Goal: Task Accomplishment & Management: Manage account settings

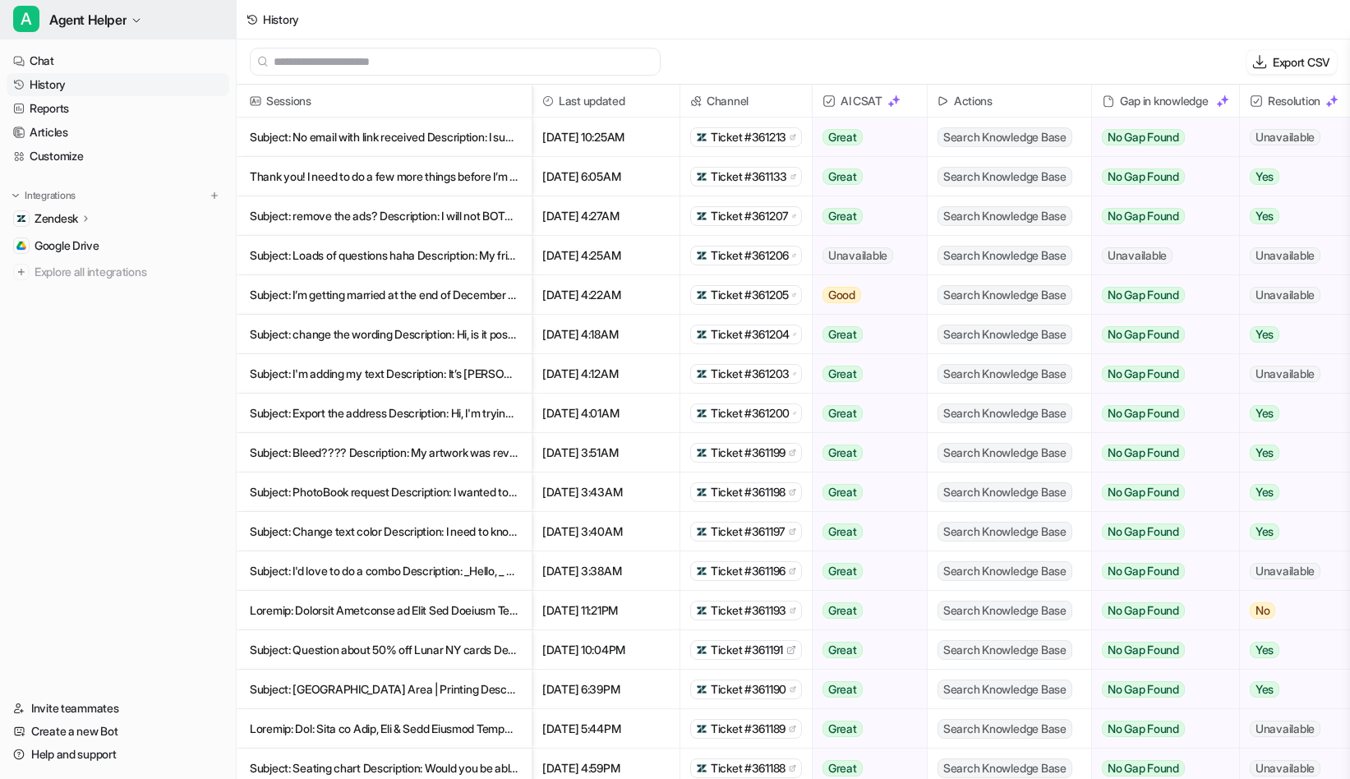
click at [90, 18] on span "Agent Helper" at bounding box center [87, 19] width 77 height 23
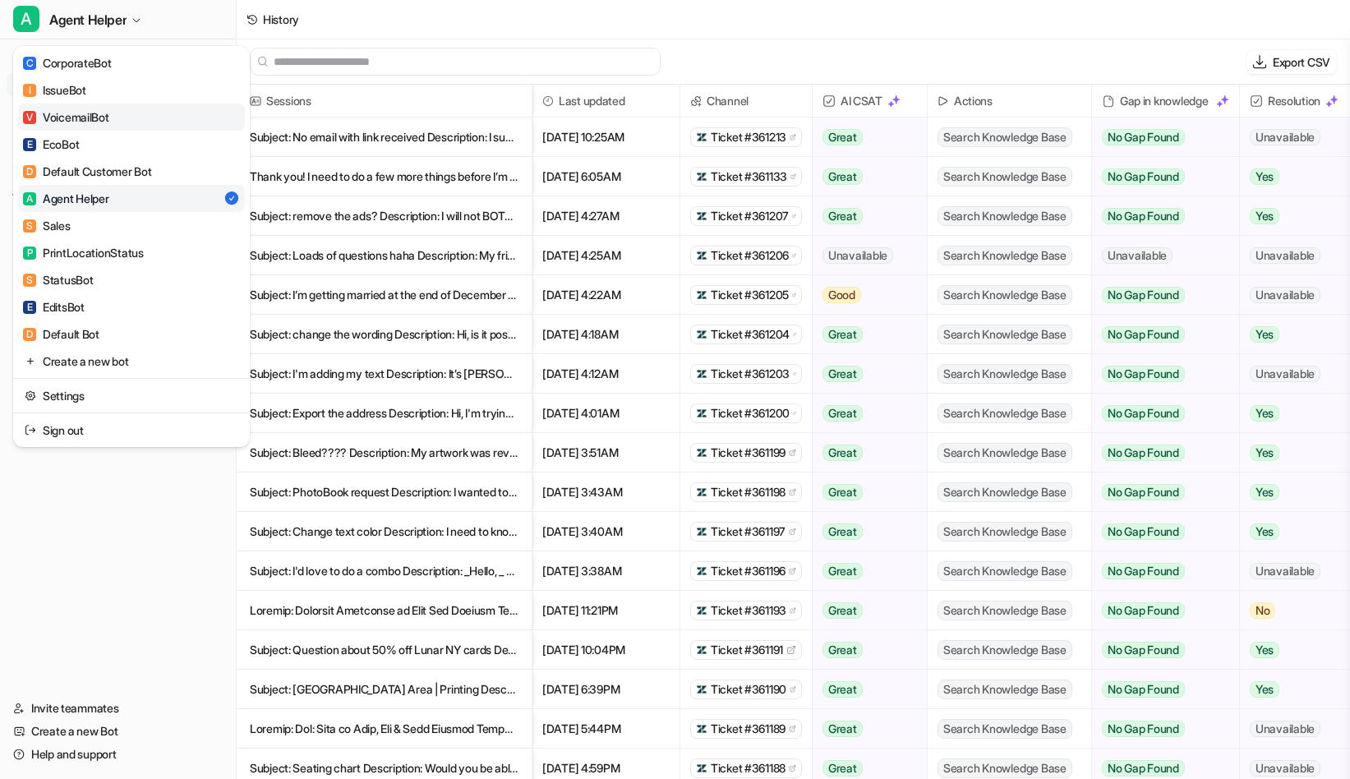
click at [93, 124] on div "V VoicemailBot" at bounding box center [66, 116] width 86 height 17
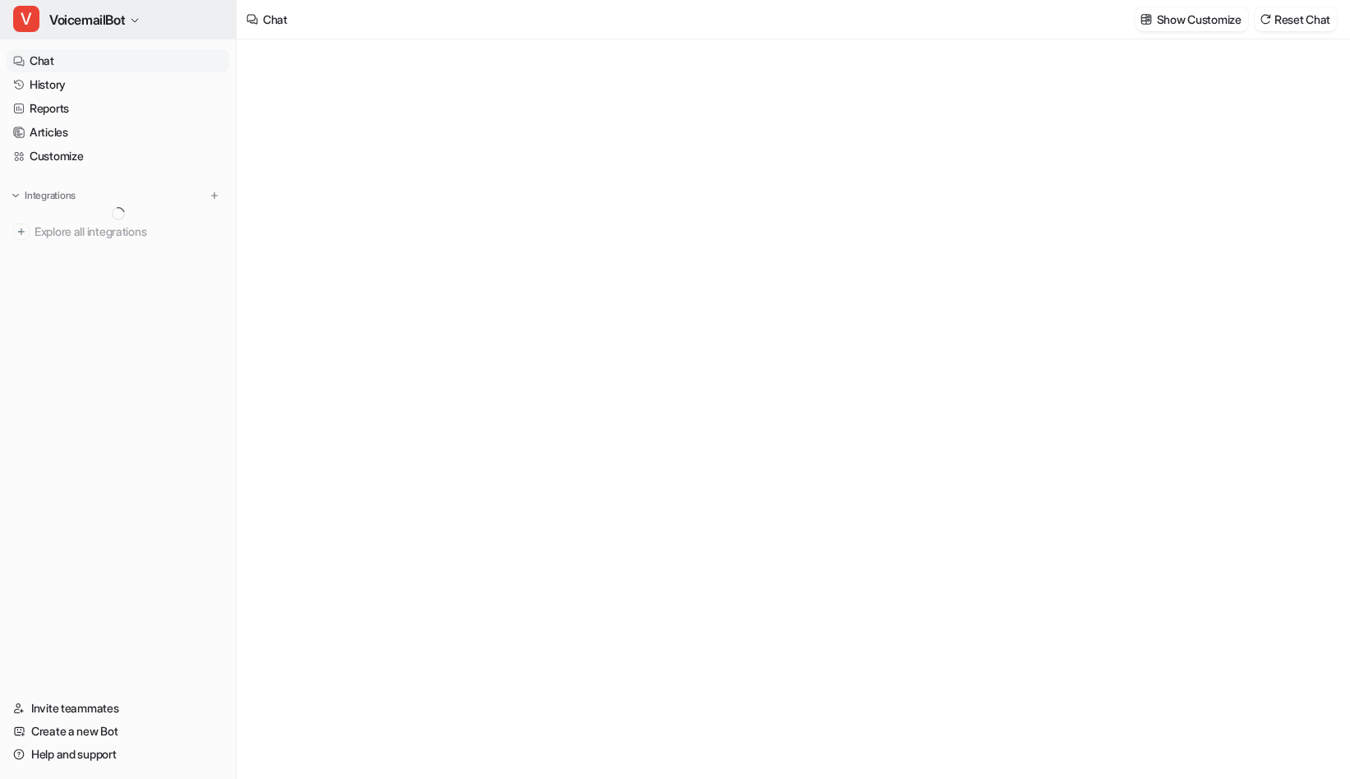
type textarea "**********"
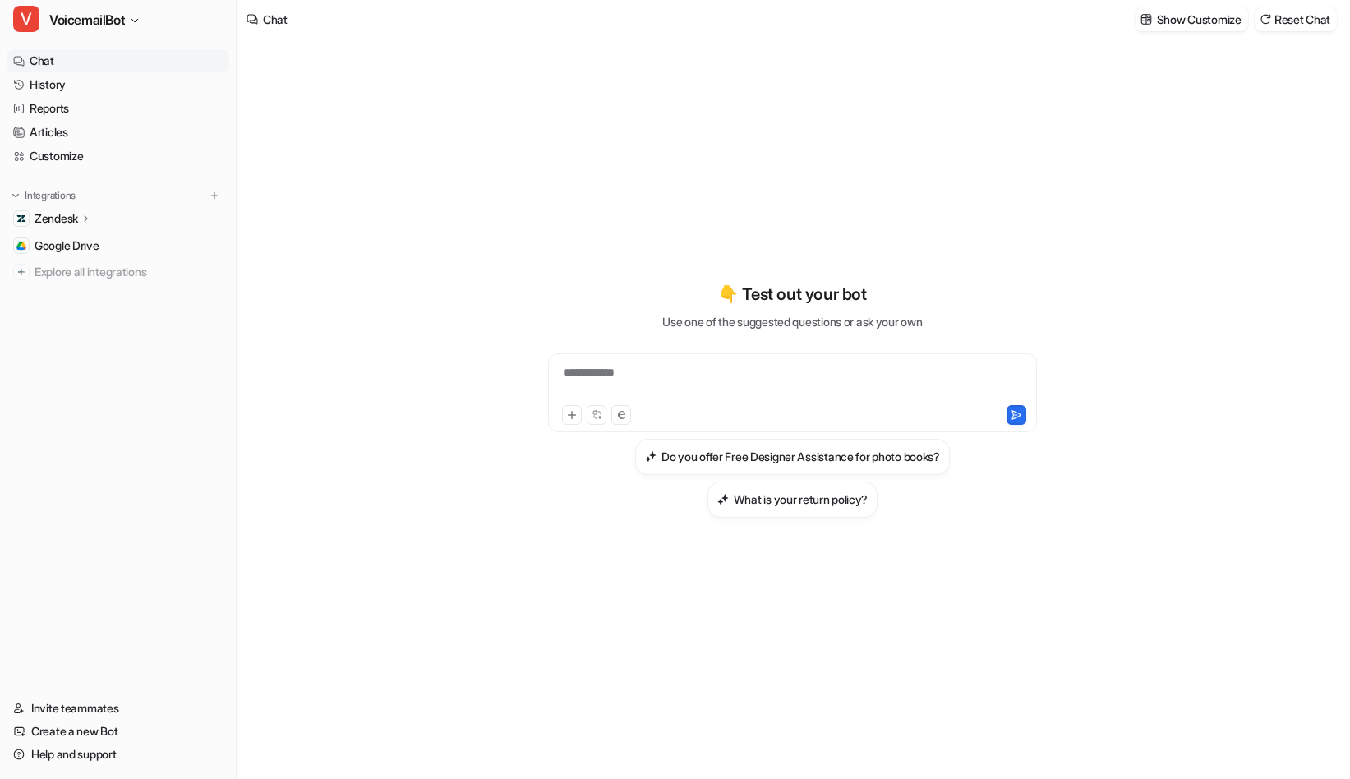
click at [813, 373] on div "**********" at bounding box center [792, 383] width 481 height 38
paste div
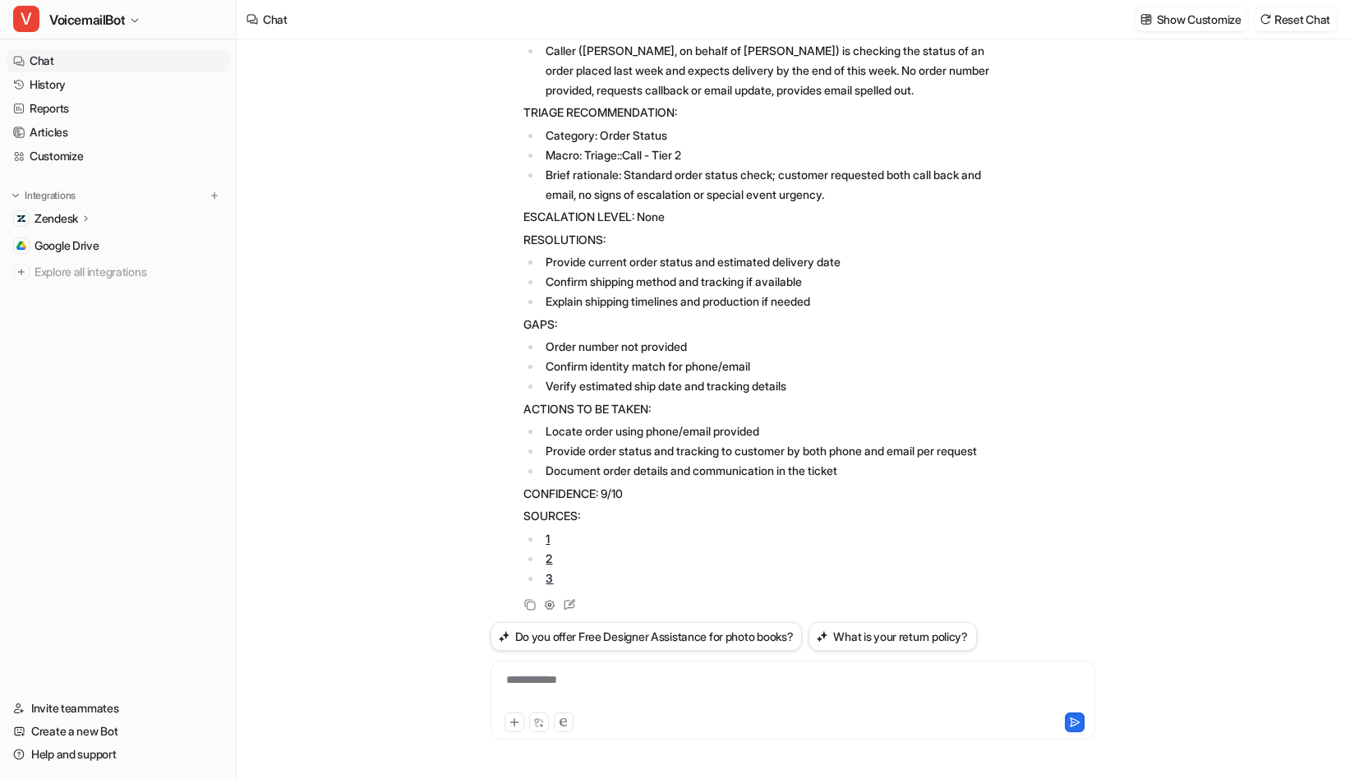
scroll to position [294, 0]
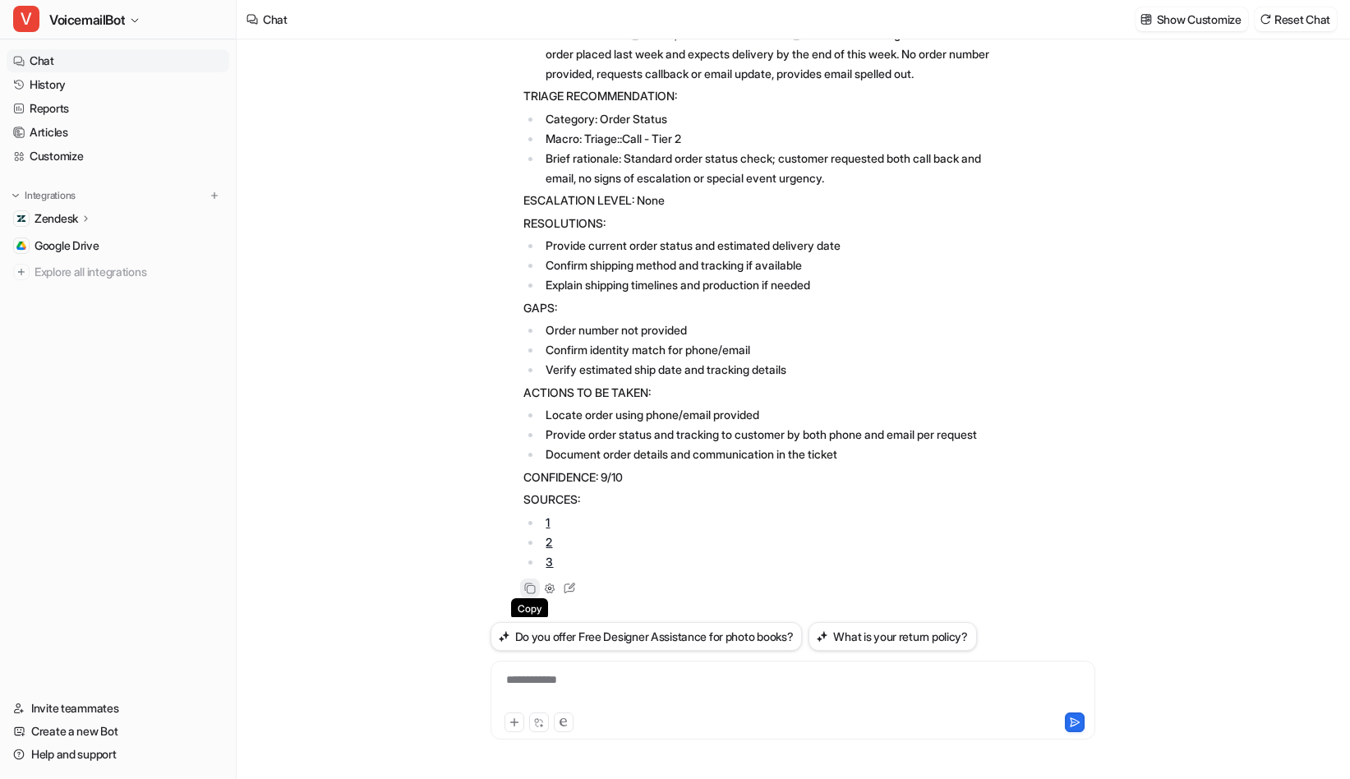
click at [531, 592] on icon at bounding box center [530, 589] width 12 height 12
click at [69, 154] on link "Customize" at bounding box center [118, 156] width 223 height 23
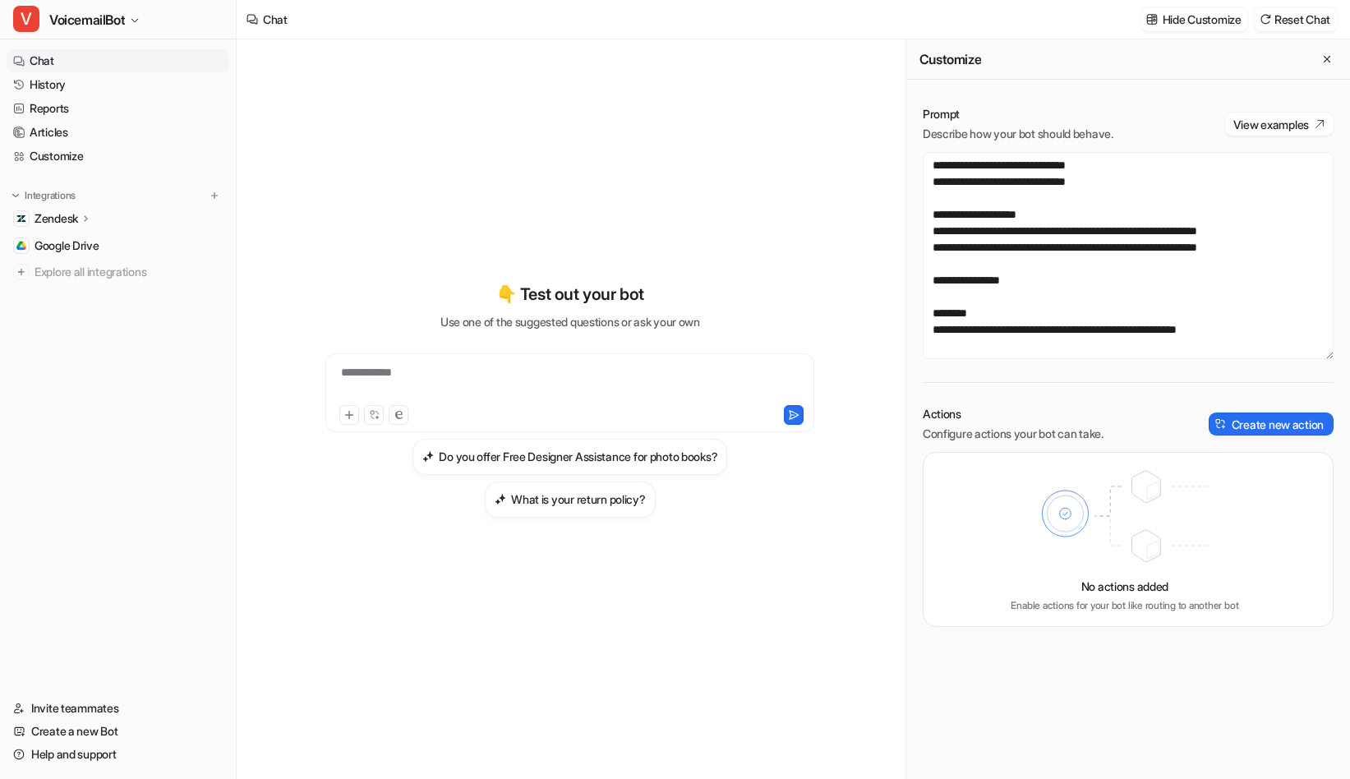
scroll to position [5017, 0]
click at [1100, 306] on textarea at bounding box center [1128, 255] width 411 height 207
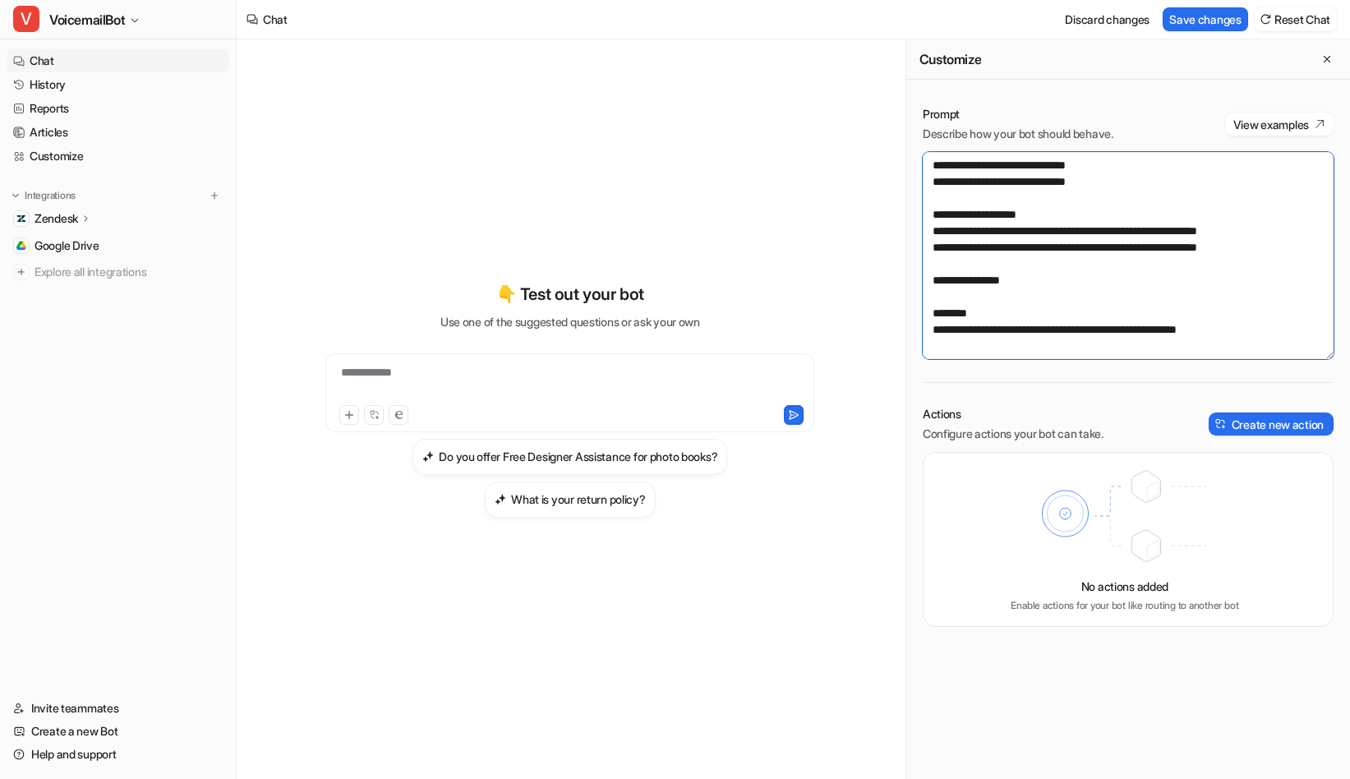
click at [1191, 343] on textarea at bounding box center [1128, 255] width 411 height 207
click at [931, 325] on textarea at bounding box center [1128, 255] width 411 height 207
click at [1220, 342] on textarea at bounding box center [1128, 255] width 411 height 207
click at [1079, 281] on textarea at bounding box center [1128, 255] width 411 height 207
click at [1175, 333] on textarea at bounding box center [1128, 255] width 411 height 207
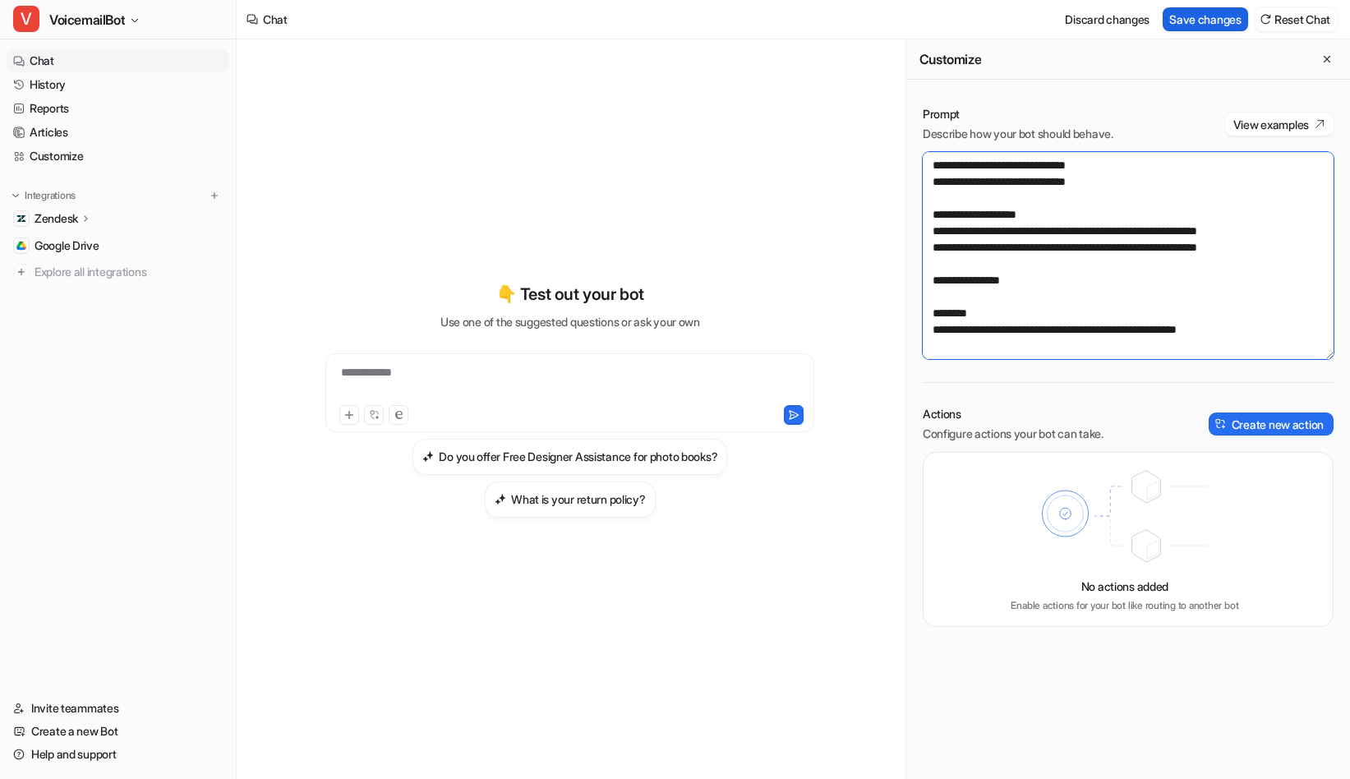
type textarea "**********"
click at [1196, 16] on button "Save changes" at bounding box center [1205, 19] width 85 height 24
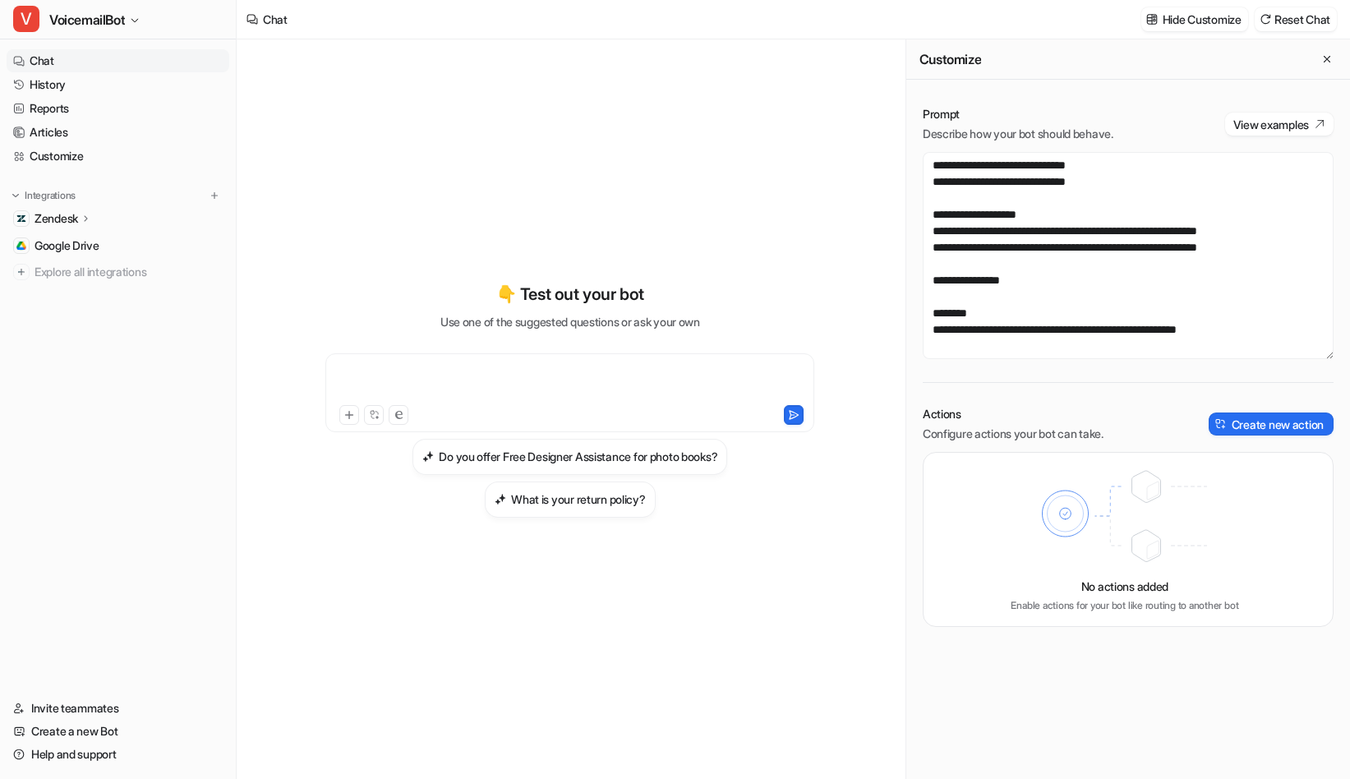
click at [459, 387] on div at bounding box center [570, 383] width 481 height 38
paste div
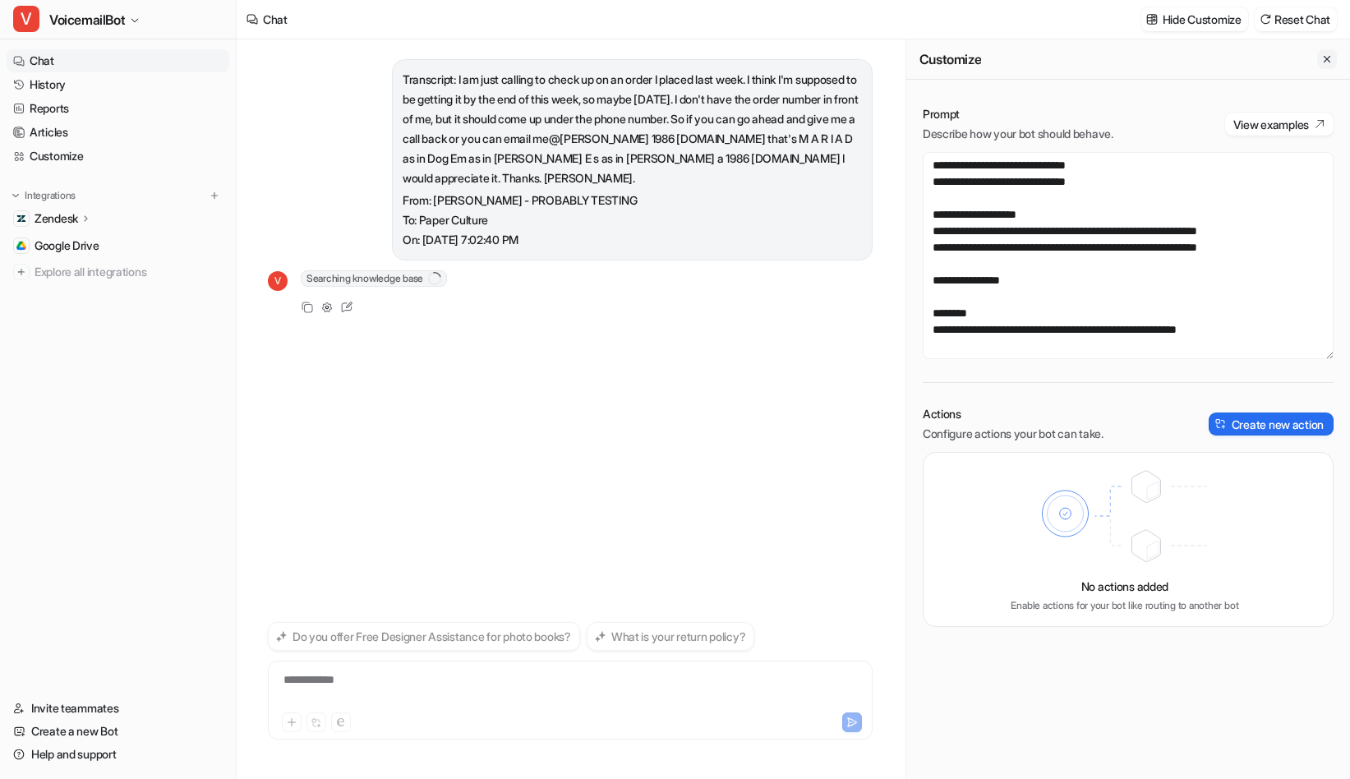
click at [1326, 56] on icon "Close flyout" at bounding box center [1328, 59] width 12 height 12
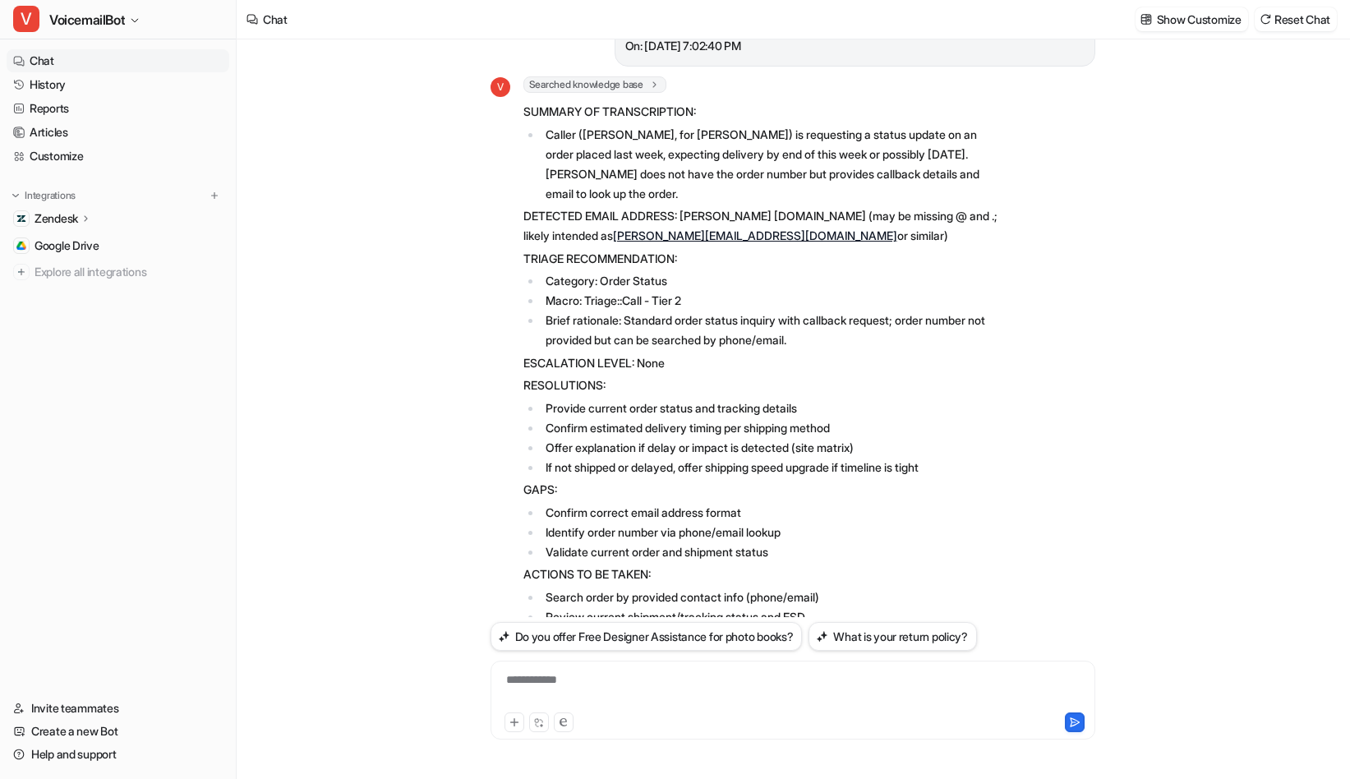
scroll to position [75, 0]
